Goal: Task Accomplishment & Management: Manage account settings

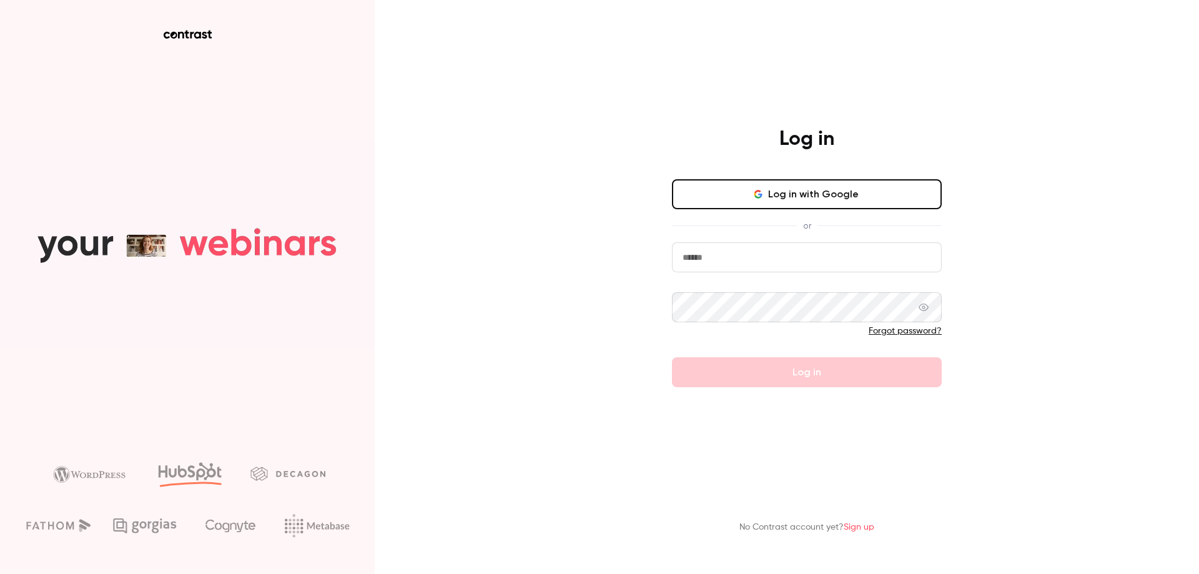
click at [748, 262] on input "email" at bounding box center [807, 257] width 270 height 30
type input "**********"
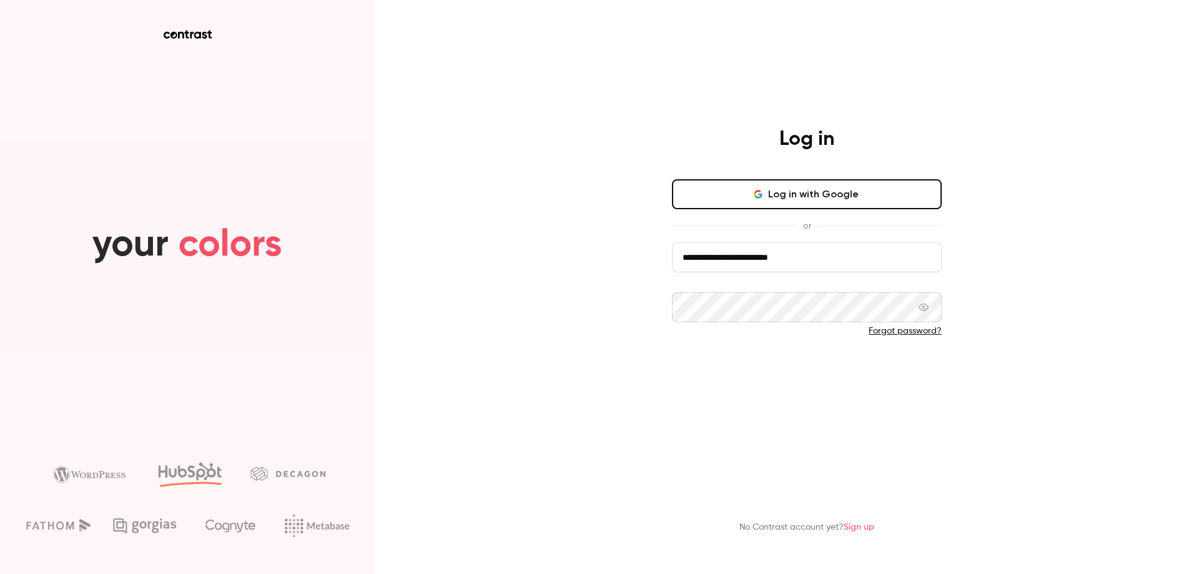
click at [776, 362] on button "Log in" at bounding box center [807, 372] width 270 height 30
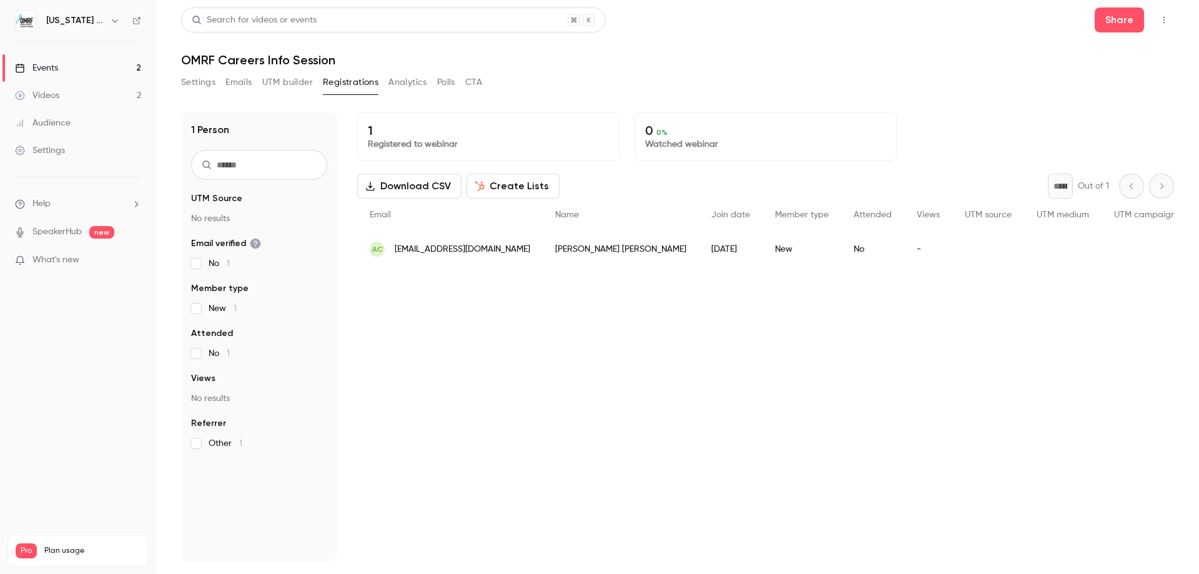
click at [549, 338] on div "1 Registered to webinar 0 0 % Watched webinar Download CSV Create Lists * Out o…" at bounding box center [765, 336] width 817 height 449
click at [87, 260] on p "What's new" at bounding box center [68, 260] width 106 height 13
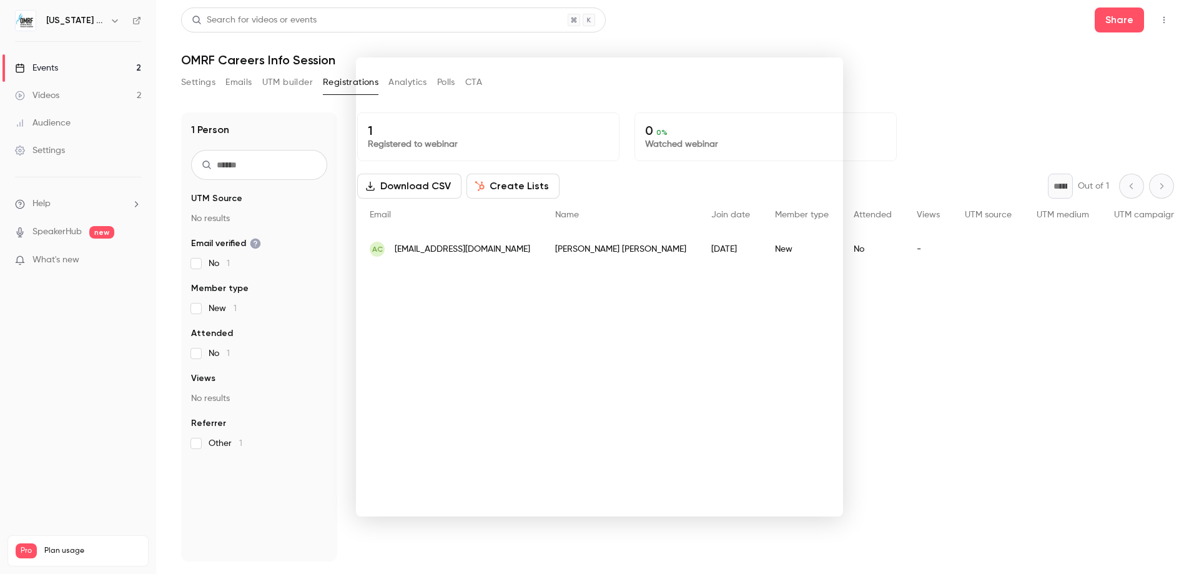
click at [781, 34] on div at bounding box center [599, 287] width 1199 height 574
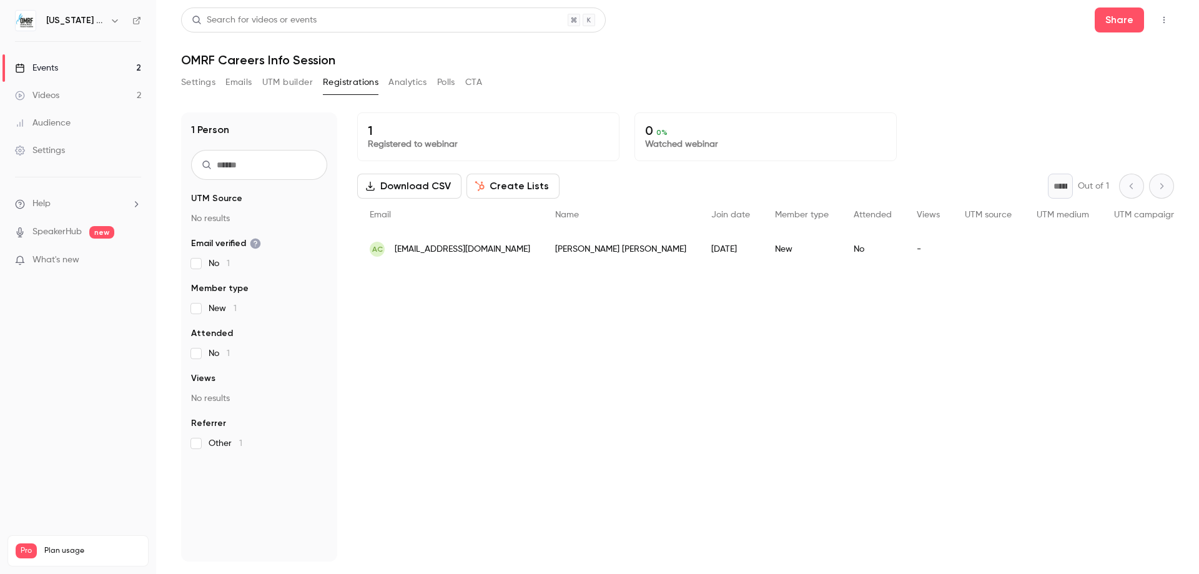
click at [200, 83] on button "Settings" at bounding box center [198, 82] width 34 height 20
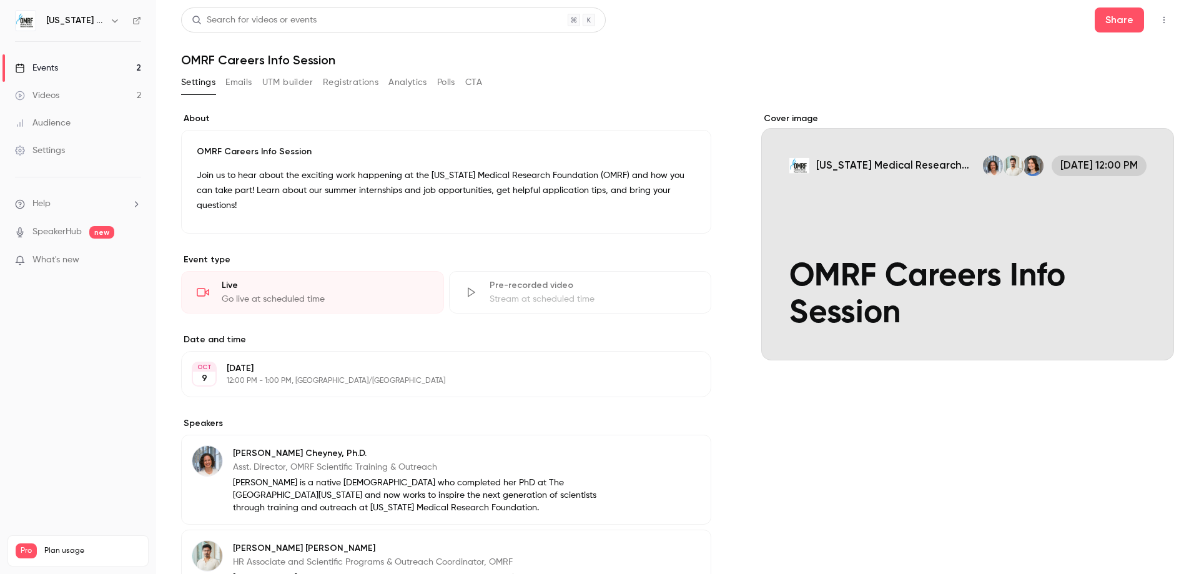
click at [238, 79] on button "Emails" at bounding box center [238, 82] width 26 height 20
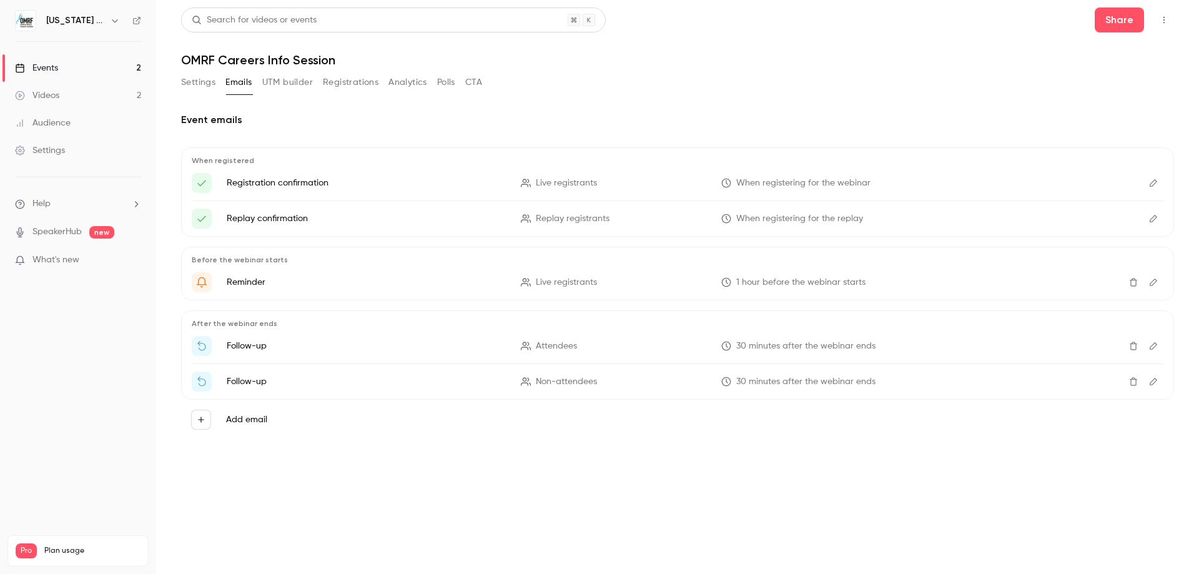
click at [275, 77] on button "UTM builder" at bounding box center [287, 82] width 51 height 20
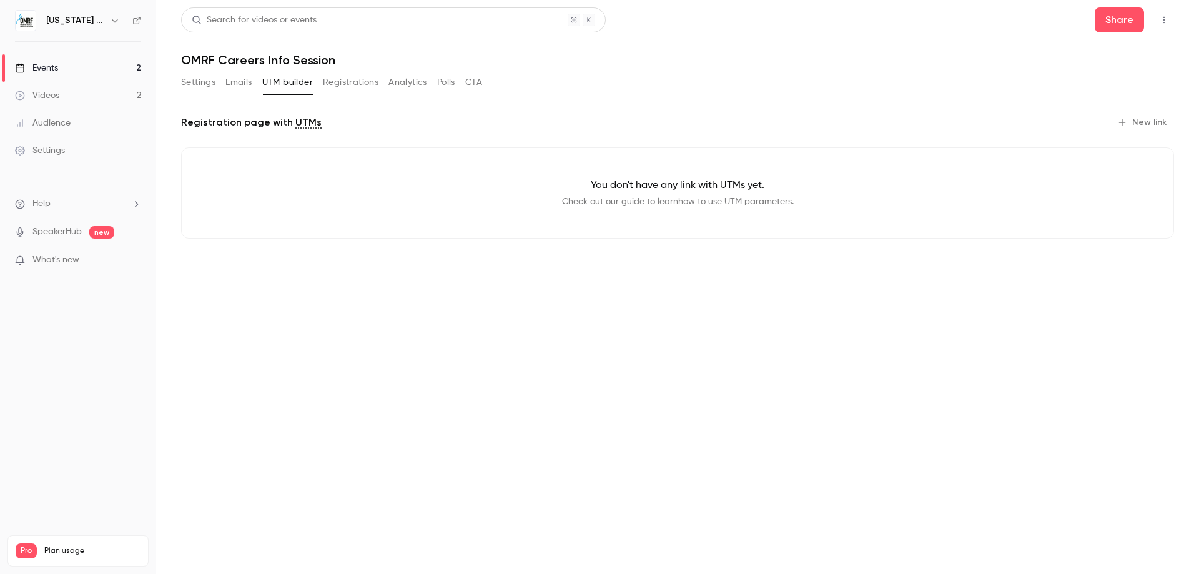
click at [365, 80] on button "Registrations" at bounding box center [351, 82] width 56 height 20
